Goal: Information Seeking & Learning: Check status

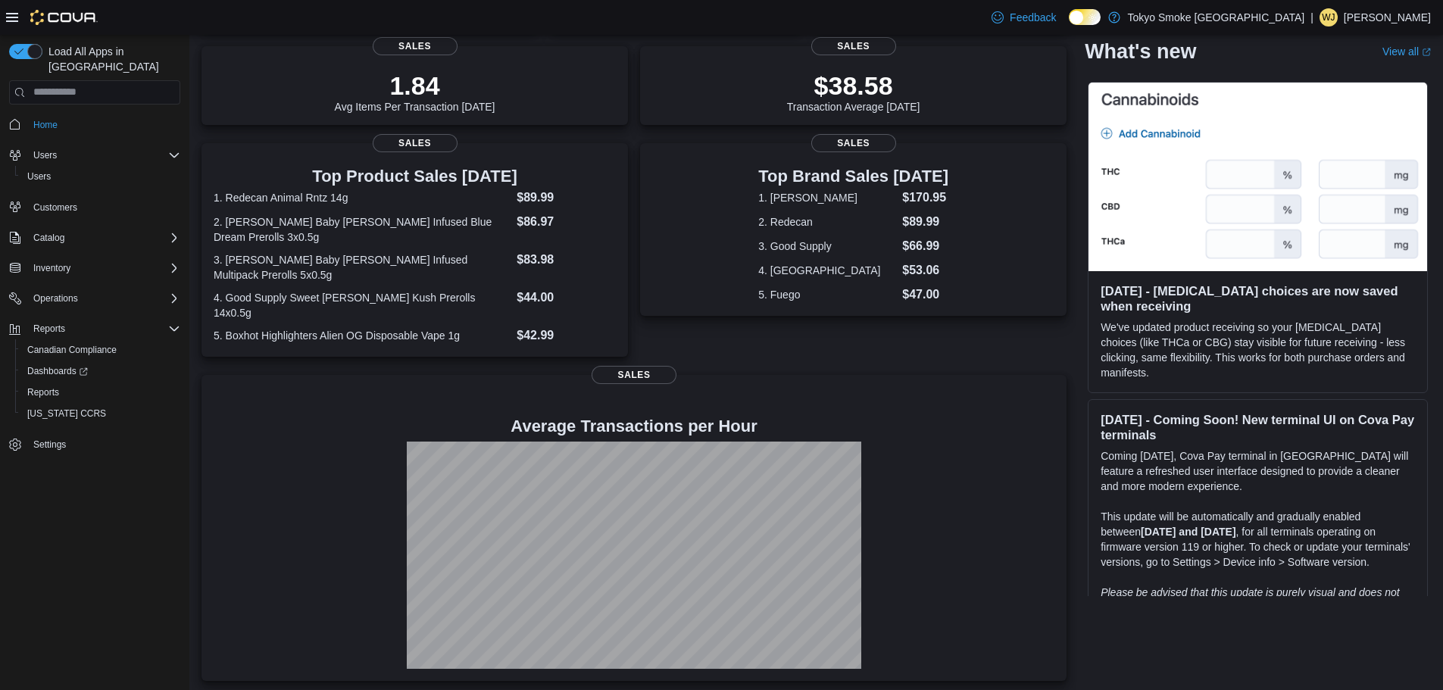
scroll to position [224, 0]
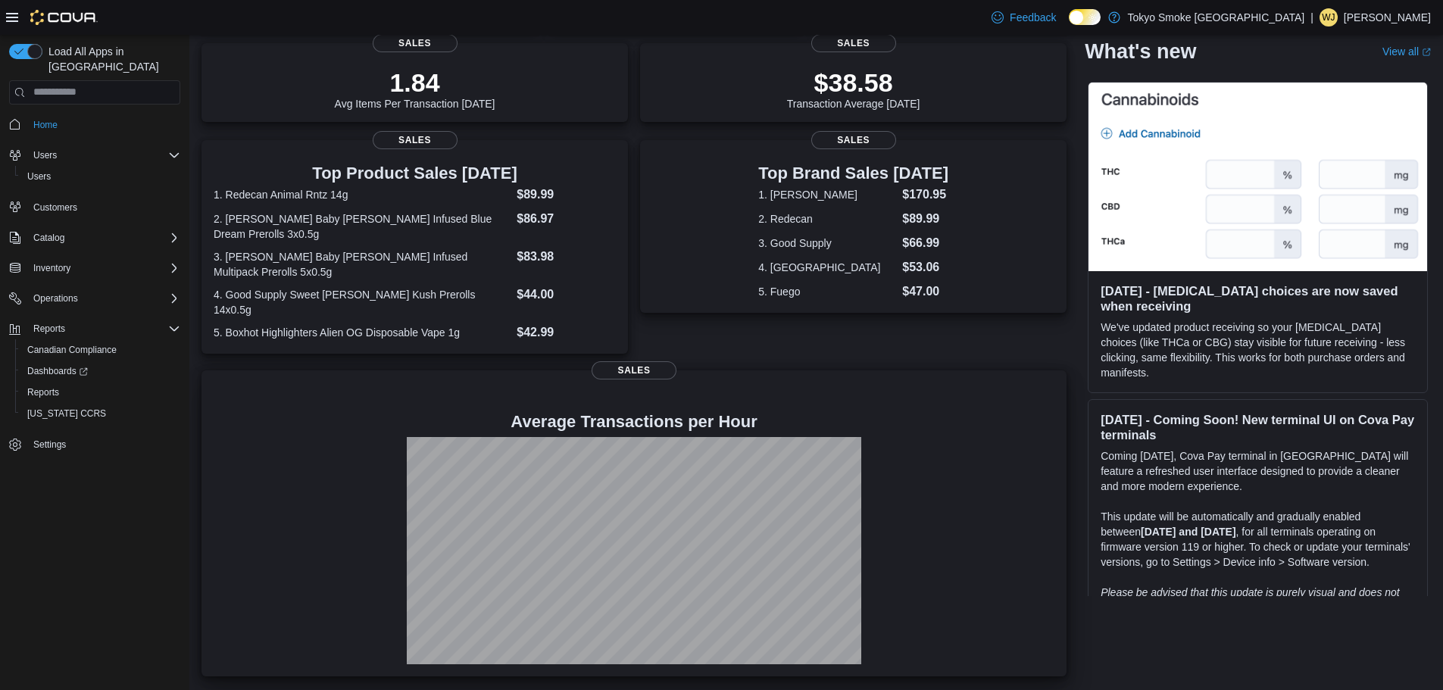
click at [786, 389] on p at bounding box center [634, 398] width 841 height 18
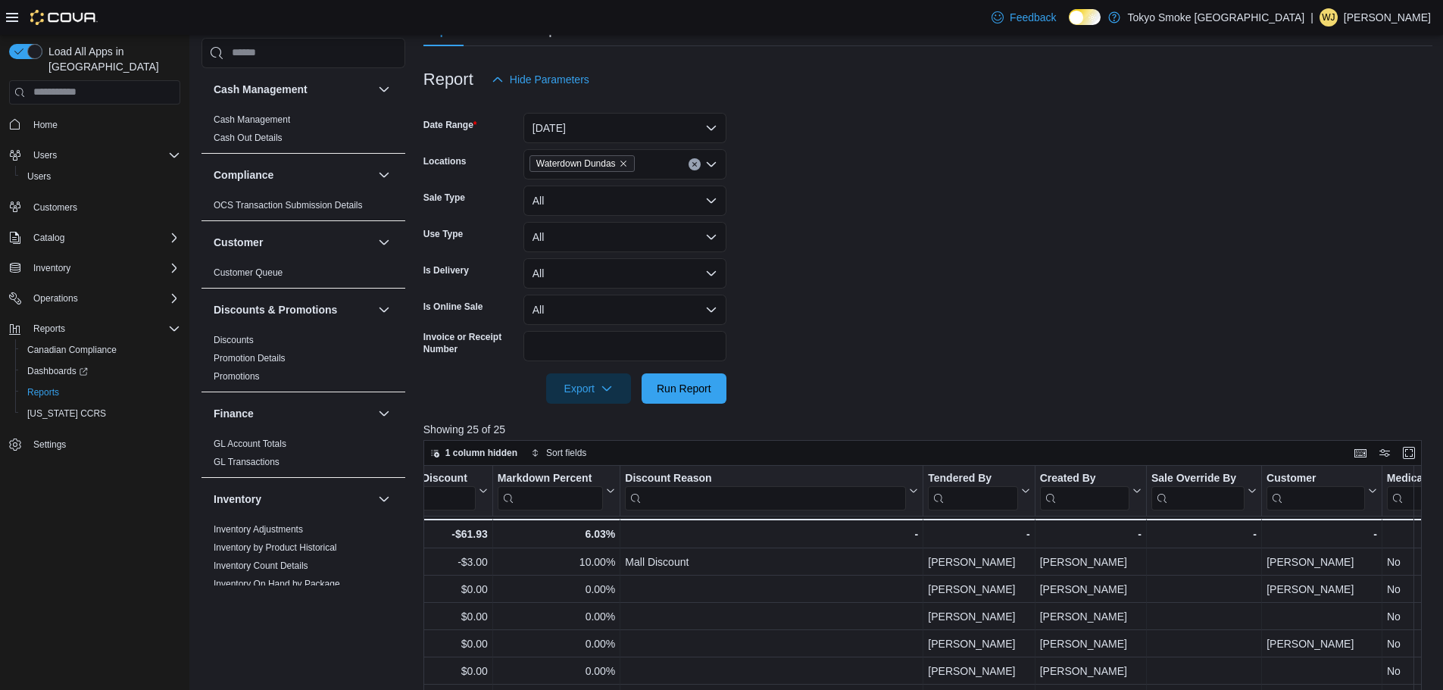
scroll to position [108, 0]
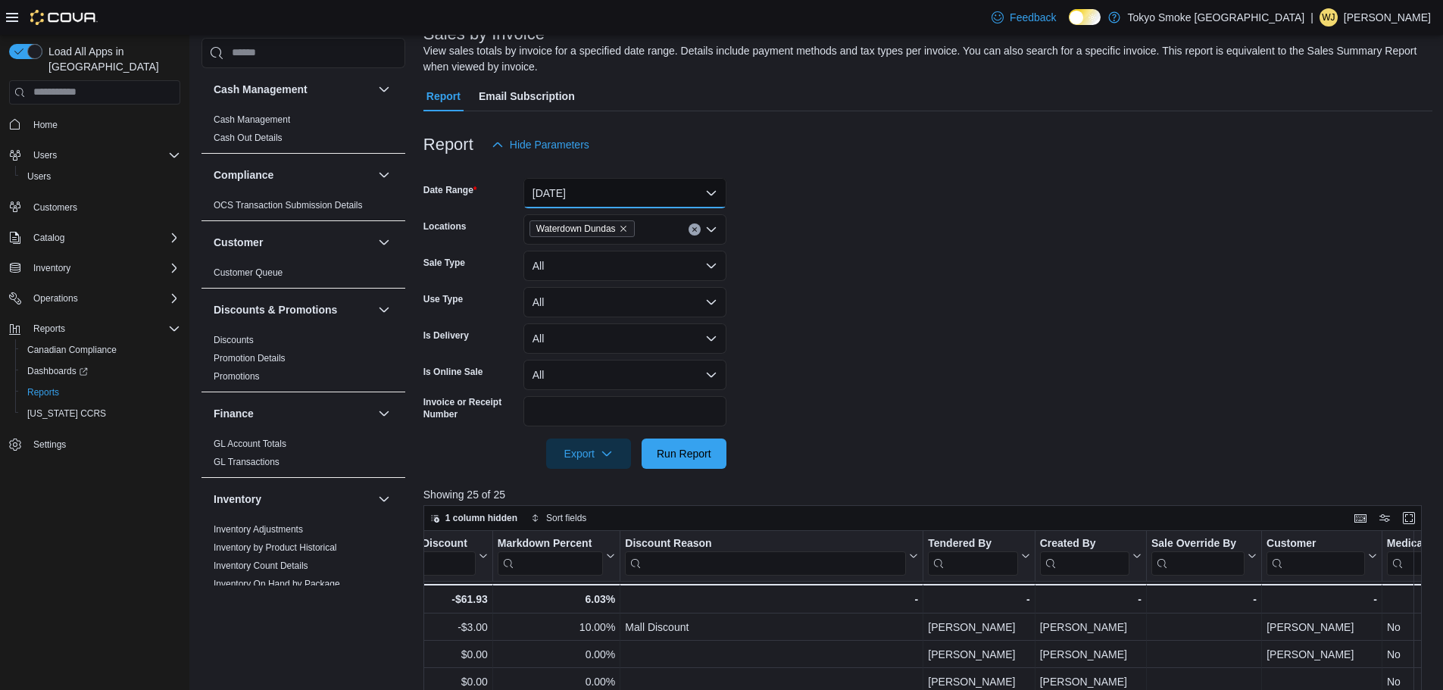
click at [620, 193] on button "Today" at bounding box center [624, 193] width 203 height 30
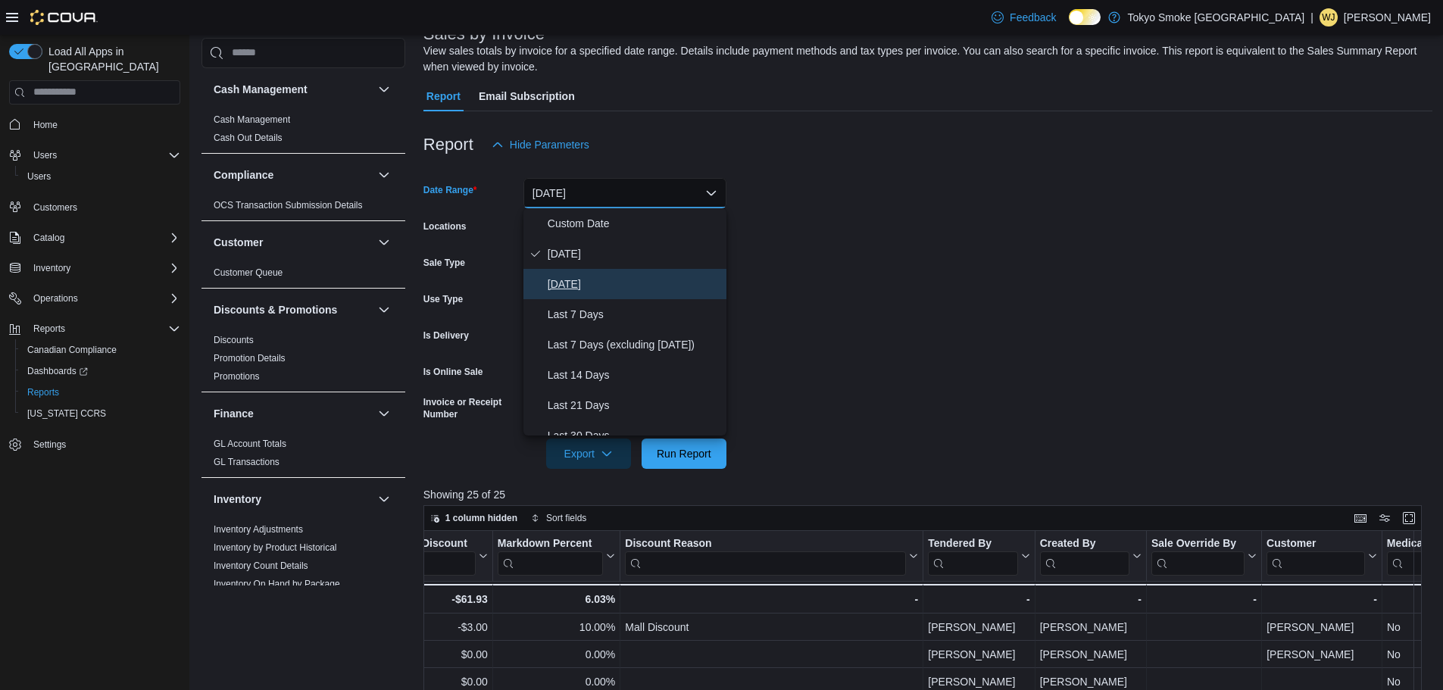
click at [579, 282] on span "Yesterday" at bounding box center [634, 284] width 173 height 18
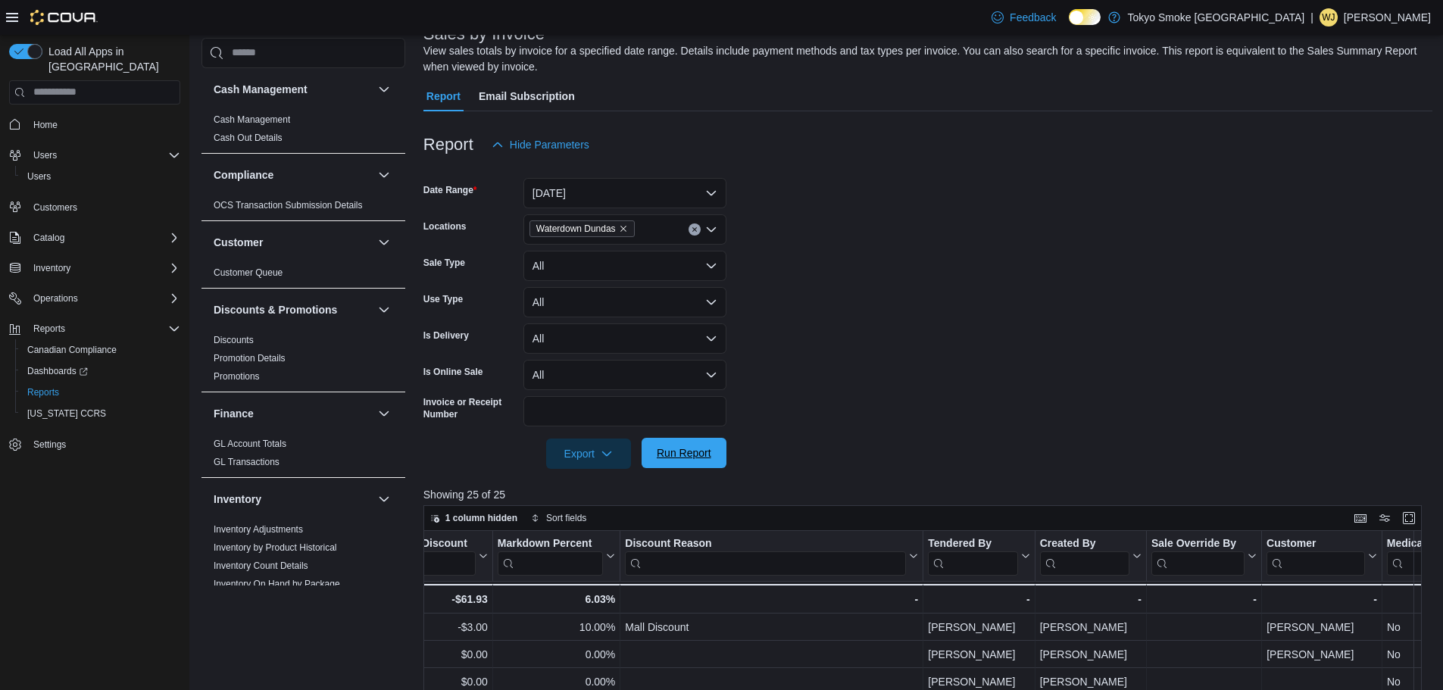
click at [683, 446] on span "Run Report" at bounding box center [684, 452] width 55 height 15
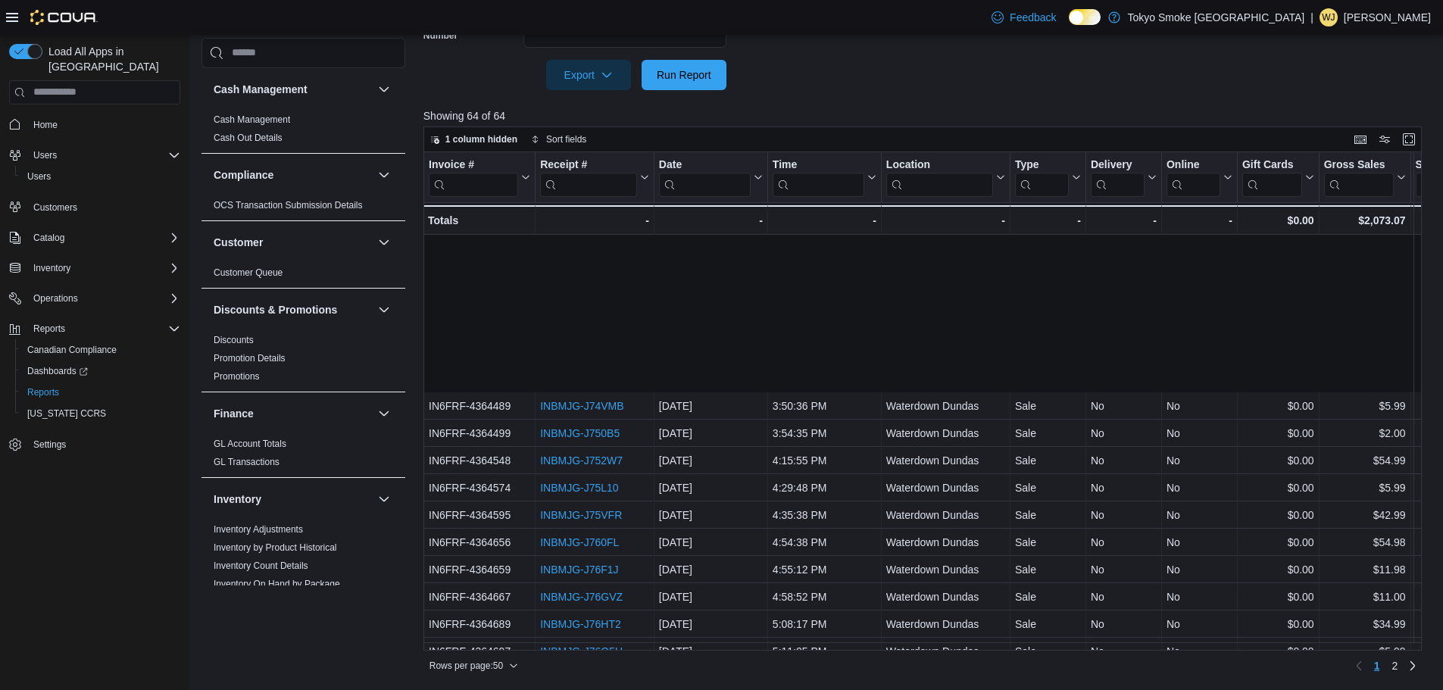
scroll to position [955, 0]
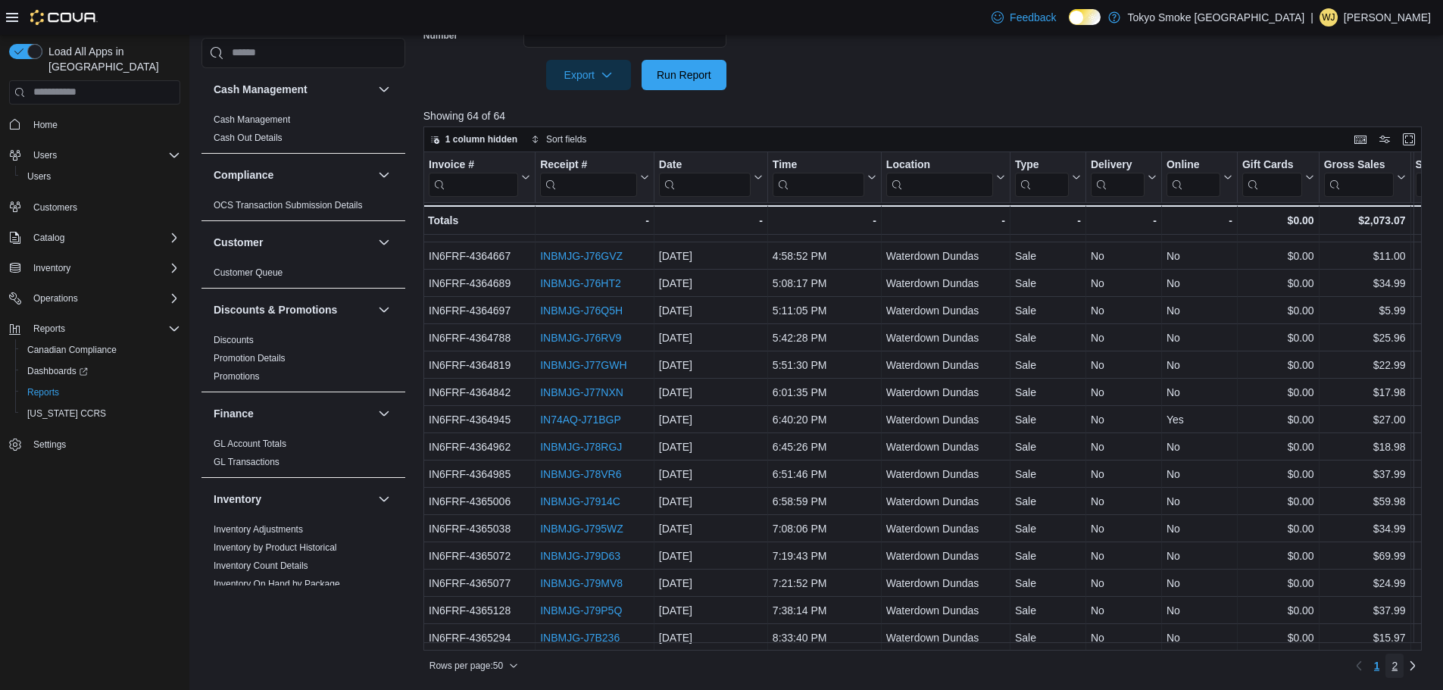
click at [1398, 664] on span "2" at bounding box center [1395, 665] width 6 height 15
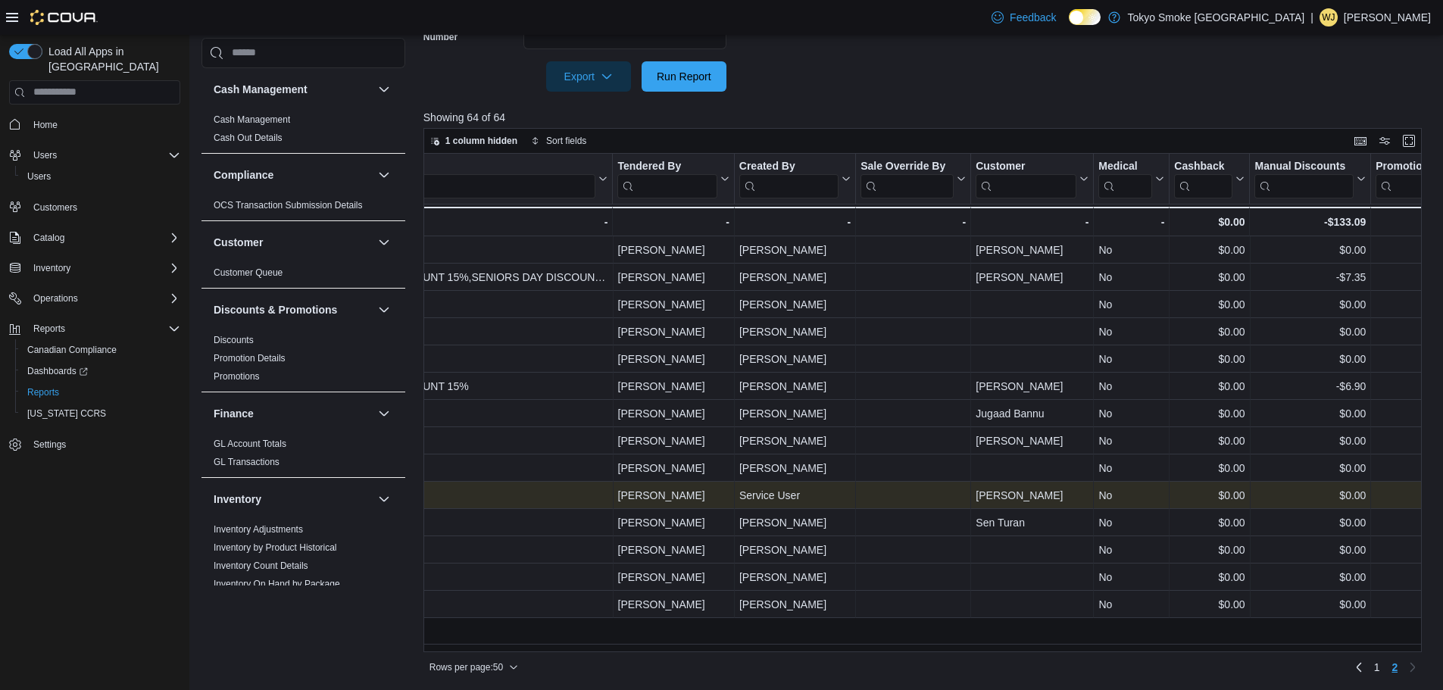
scroll to position [486, 0]
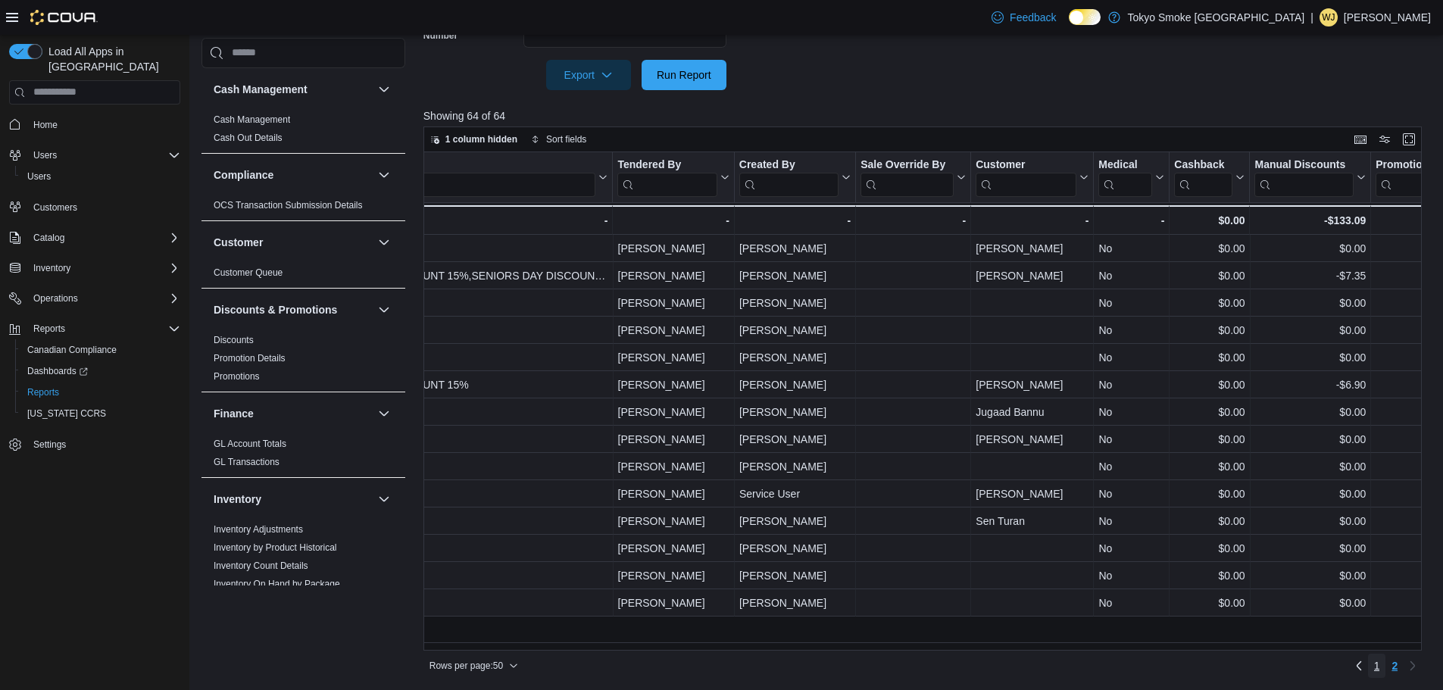
click at [1380, 667] on span "1" at bounding box center [1377, 665] width 6 height 15
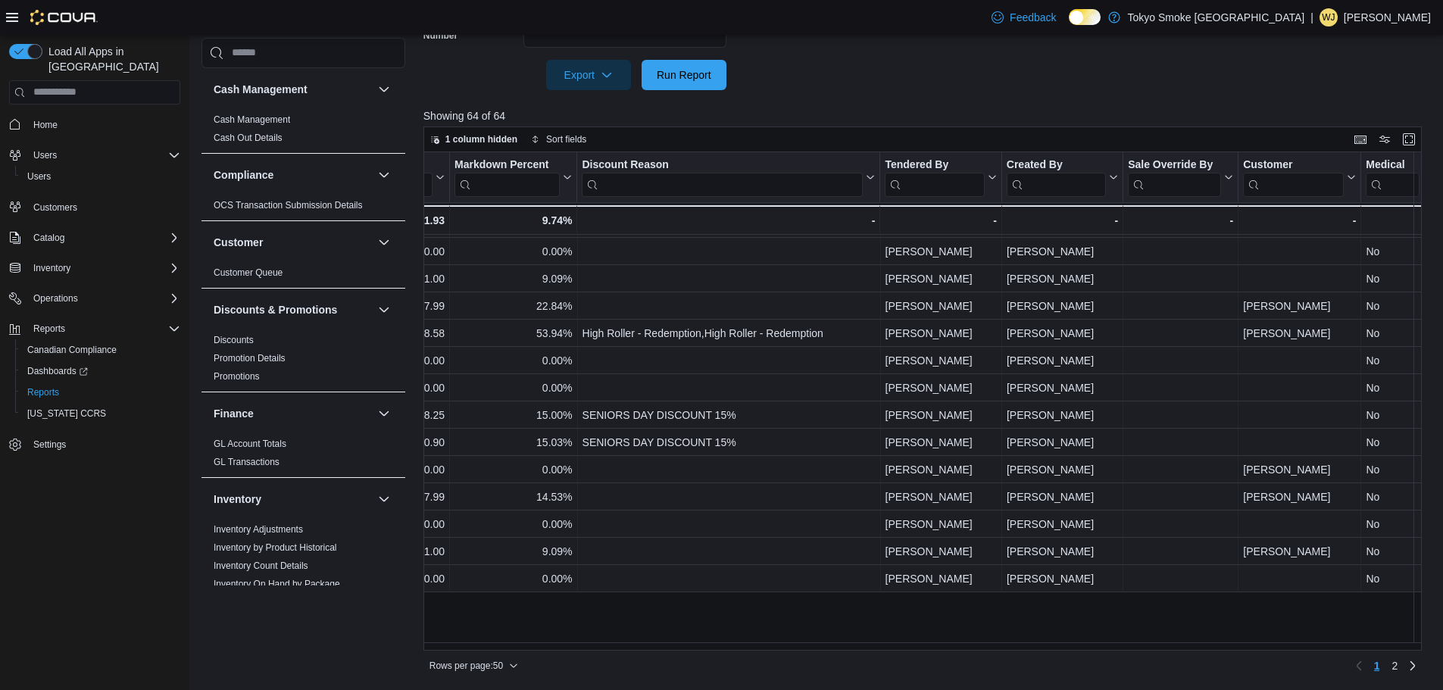
scroll to position [273, 1626]
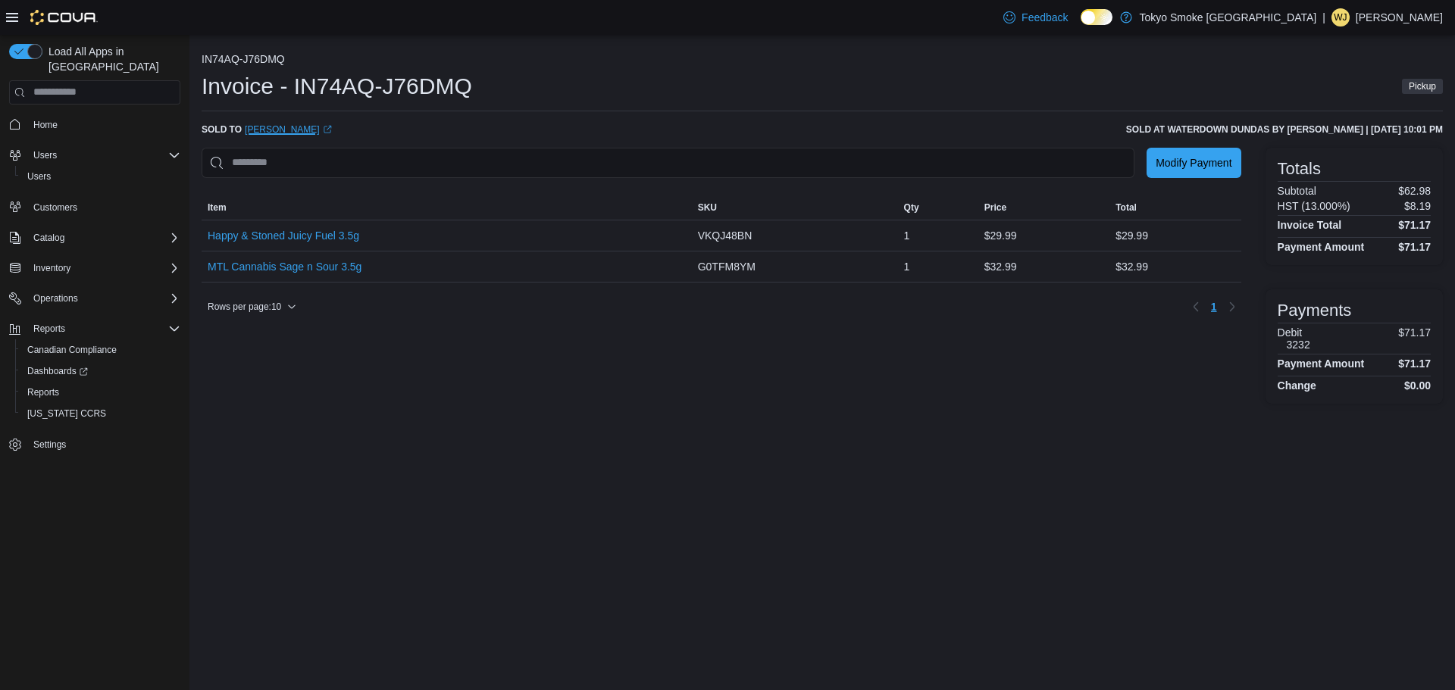
click at [311, 127] on link "Emily McCleary (opens in a new tab or window)" at bounding box center [288, 129] width 87 height 12
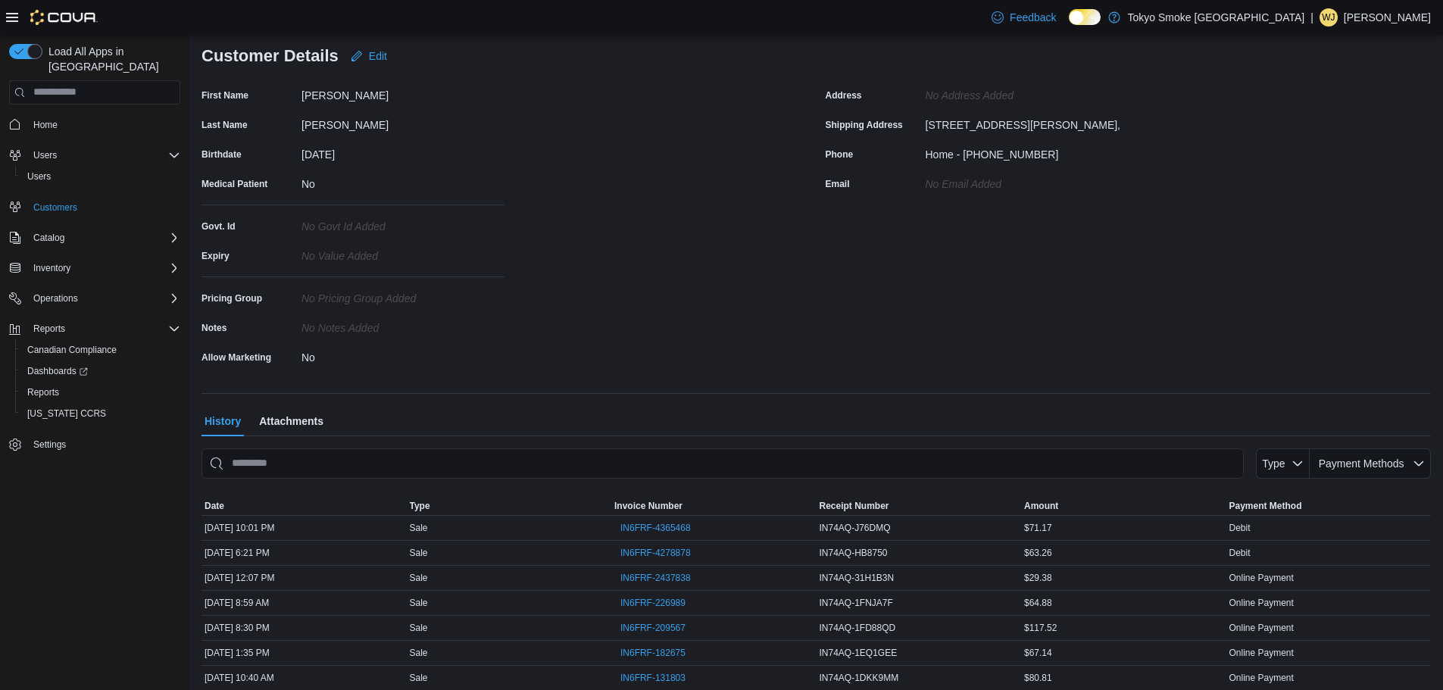
scroll to position [186, 0]
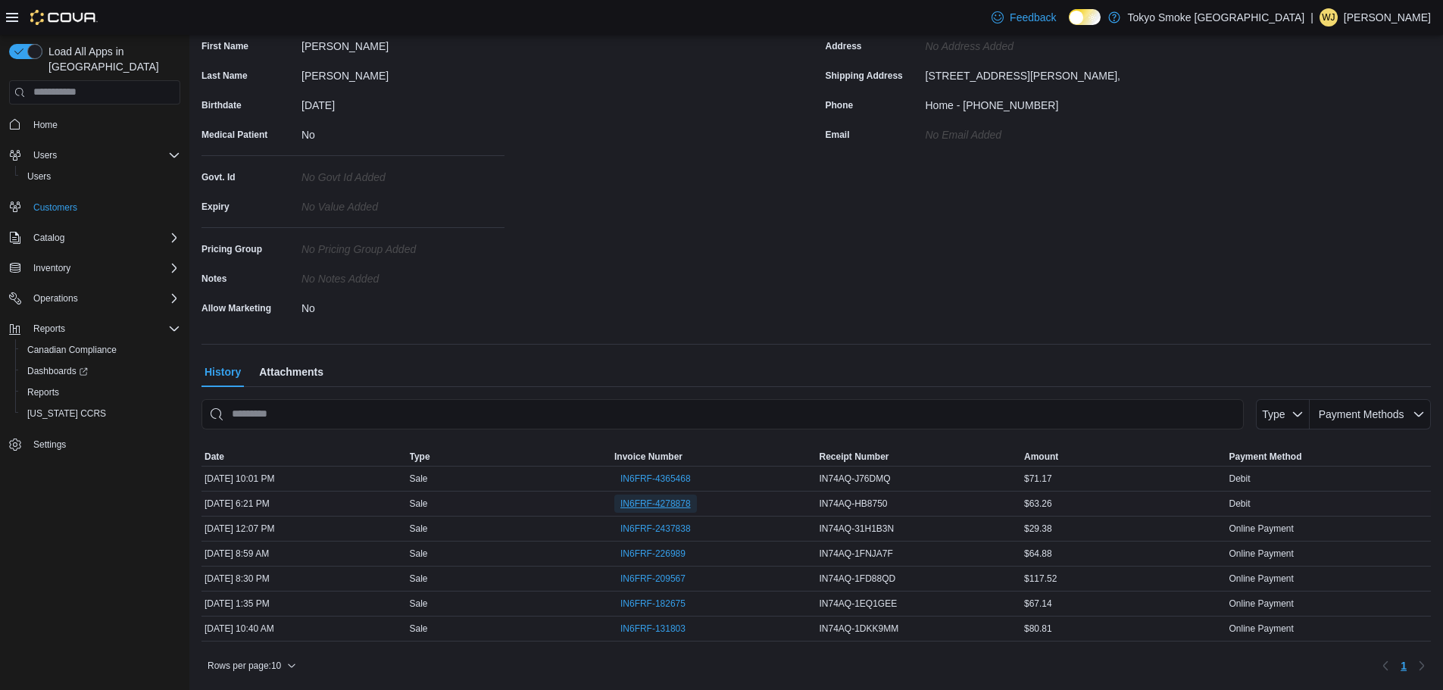
click at [631, 501] on span "IN6FRF-4278878" at bounding box center [655, 504] width 70 height 12
